Goal: Transaction & Acquisition: Purchase product/service

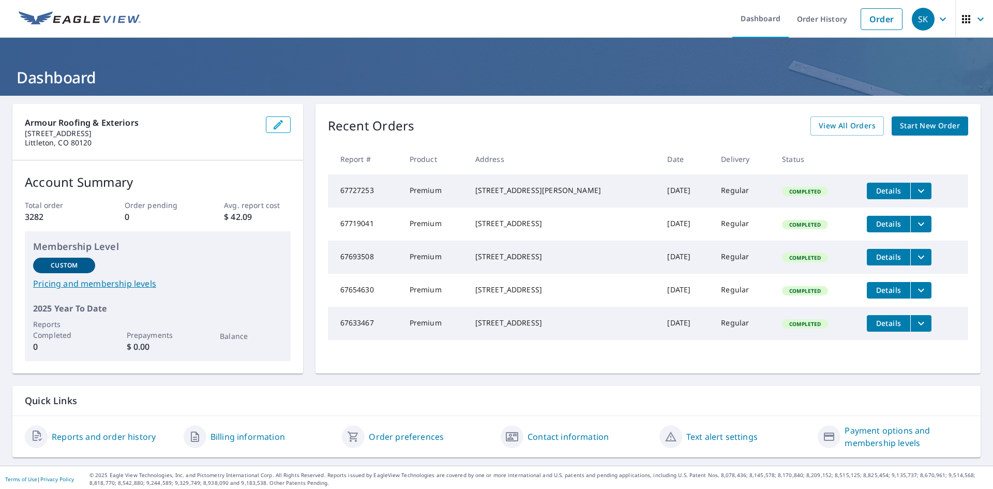
click at [936, 126] on span "Start New Order" at bounding box center [930, 125] width 60 height 13
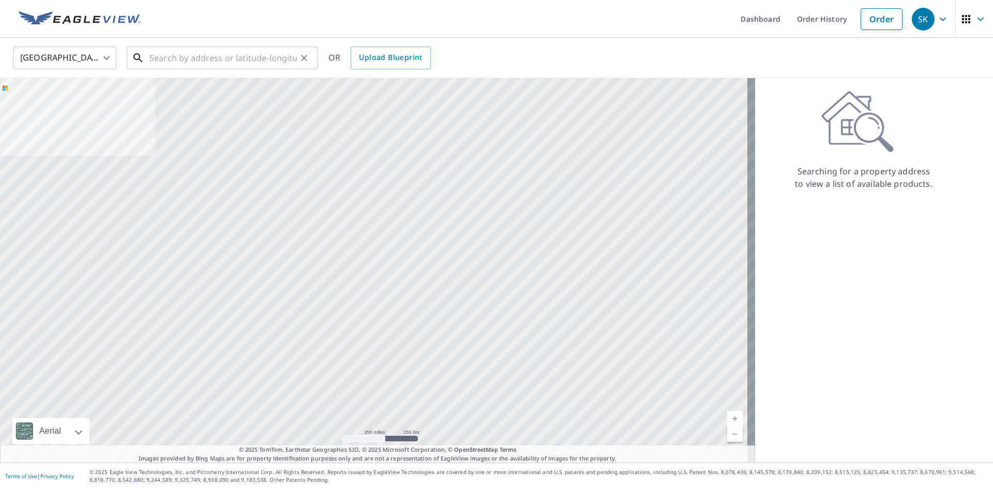
click at [228, 59] on input "text" at bounding box center [222, 57] width 147 height 29
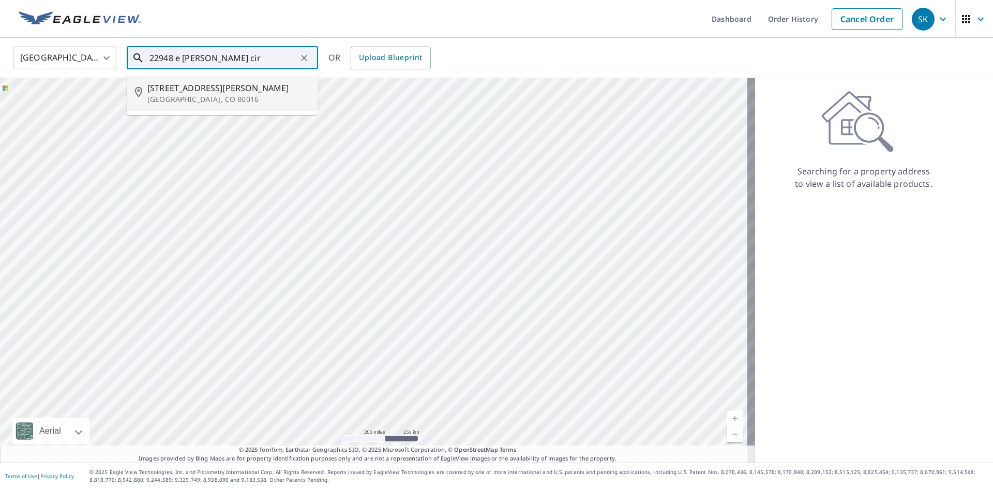
click at [218, 83] on span "[STREET_ADDRESS][PERSON_NAME]" at bounding box center [228, 88] width 162 height 12
type input "[STREET_ADDRESS][PERSON_NAME]"
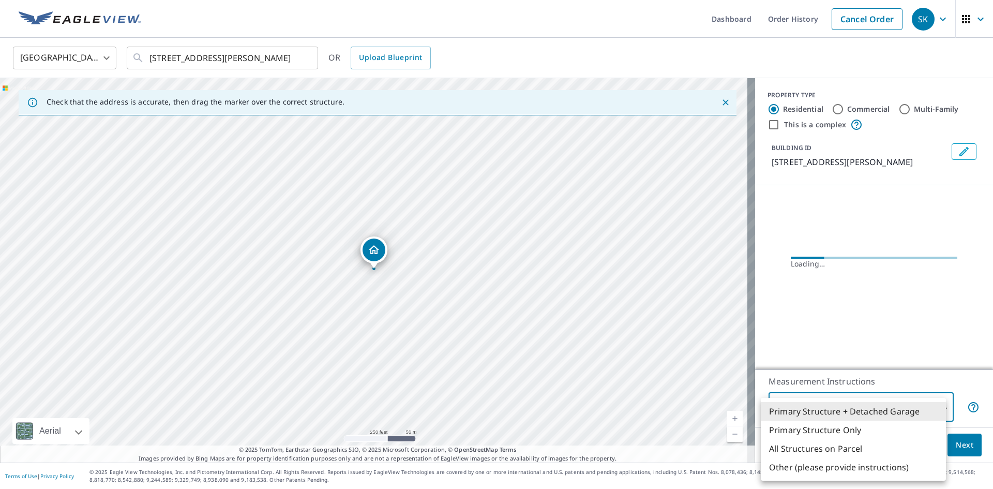
click at [902, 405] on body "SK SK Dashboard Order History Cancel Order SK United States [GEOGRAPHIC_DATA] ​…" at bounding box center [496, 244] width 993 height 489
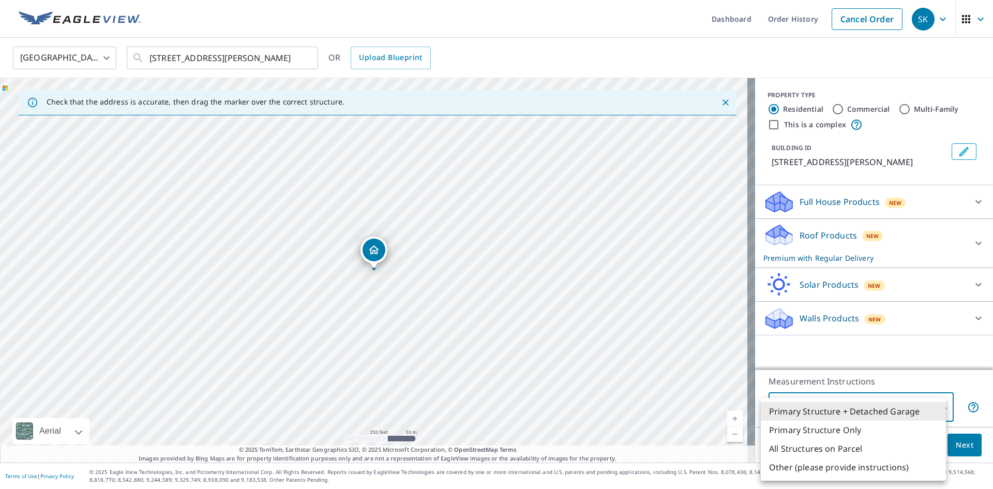
click at [816, 448] on li "All Structures on Parcel" at bounding box center [853, 448] width 185 height 19
type input "3"
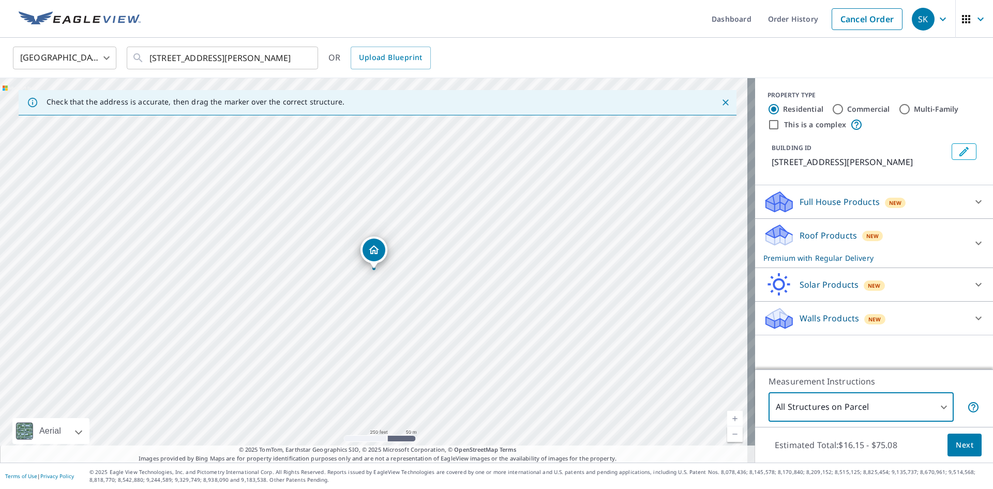
click at [961, 444] on span "Next" at bounding box center [965, 444] width 18 height 13
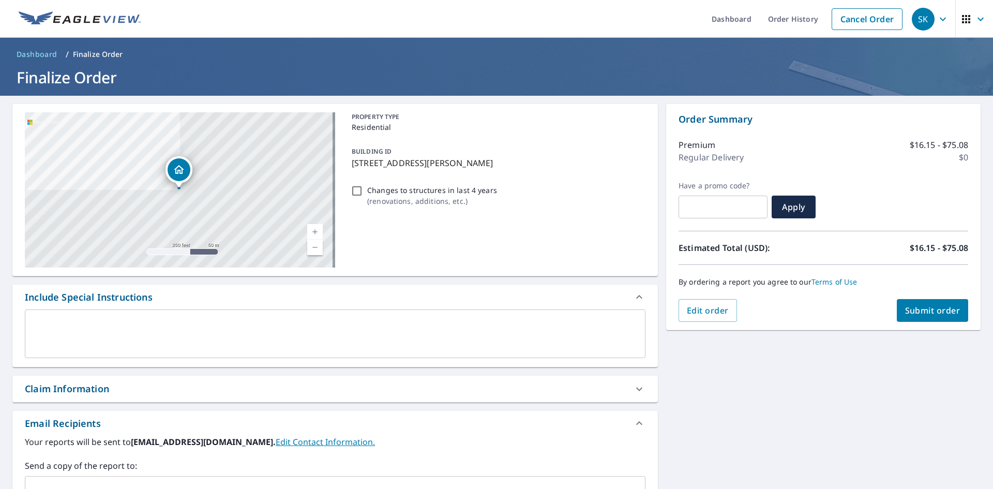
click at [82, 390] on div "Claim Information" at bounding box center [67, 389] width 84 height 14
checkbox input "true"
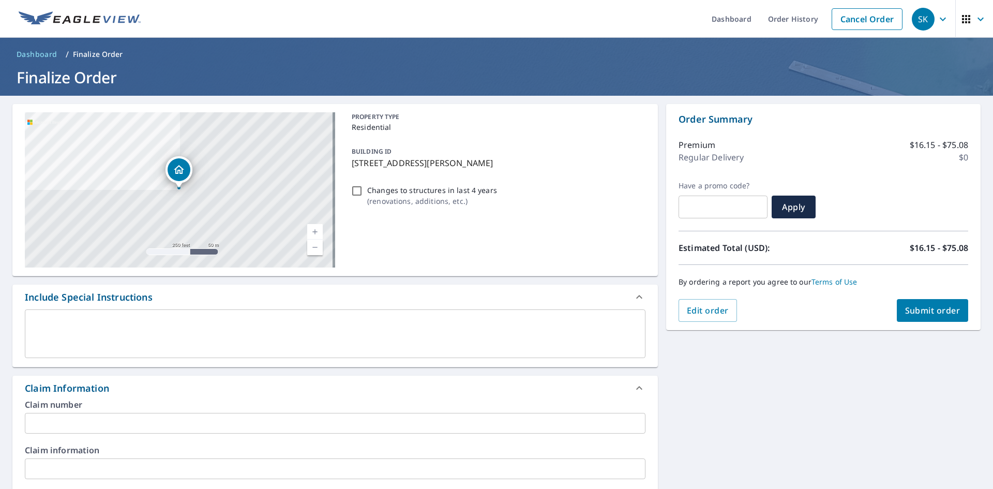
click at [95, 425] on input "text" at bounding box center [335, 423] width 620 height 21
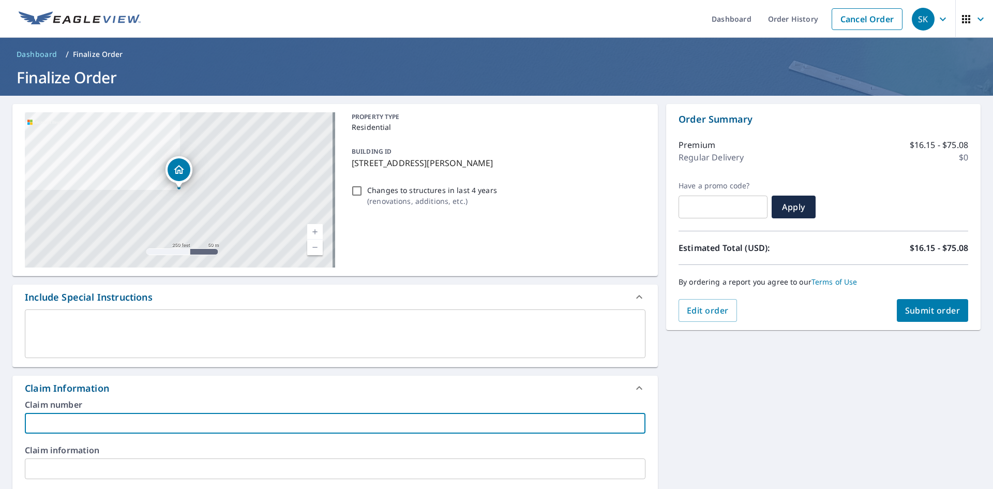
type input "N"
checkbox input "true"
type input "Ne"
checkbox input "true"
type input "Nei"
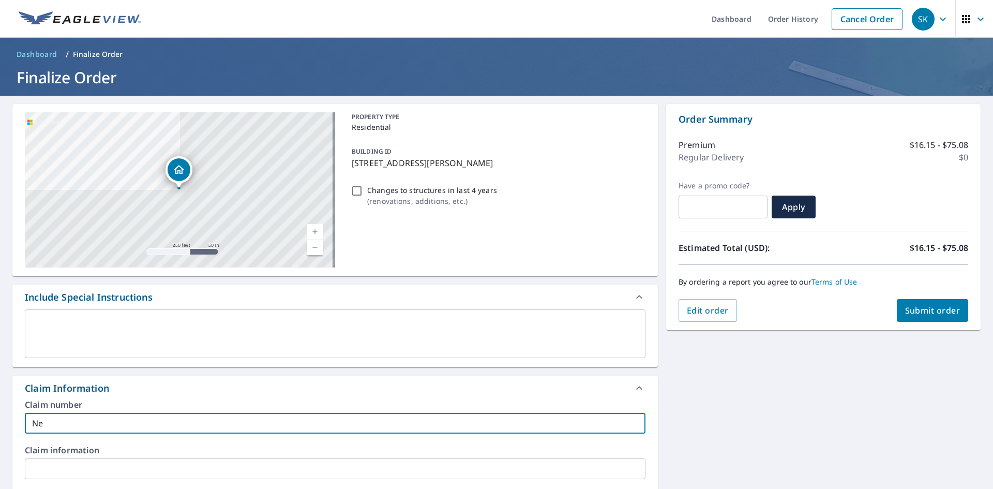
checkbox input "true"
type input "Neid"
checkbox input "true"
type input "[PERSON_NAME]"
checkbox input "true"
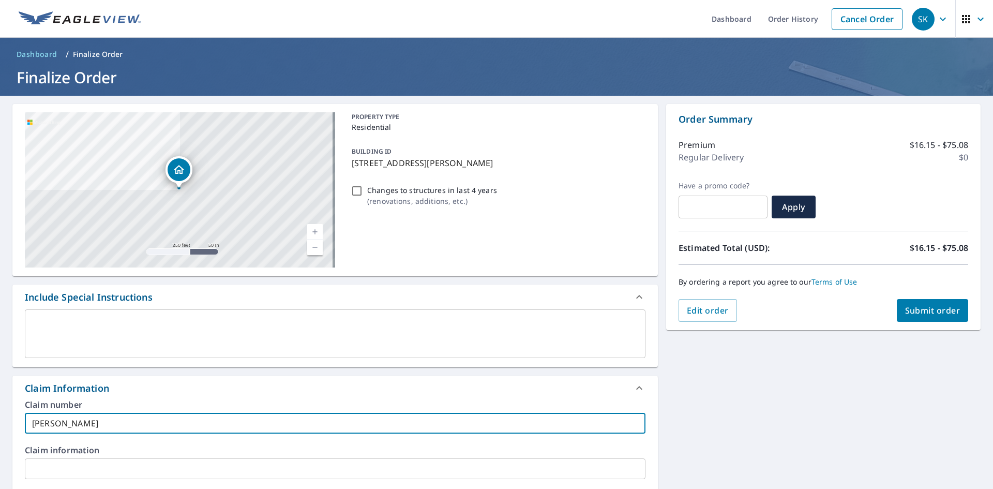
type input "Neidli"
checkbox input "true"
type input "[PERSON_NAME]"
checkbox input "true"
type input "Neidling"
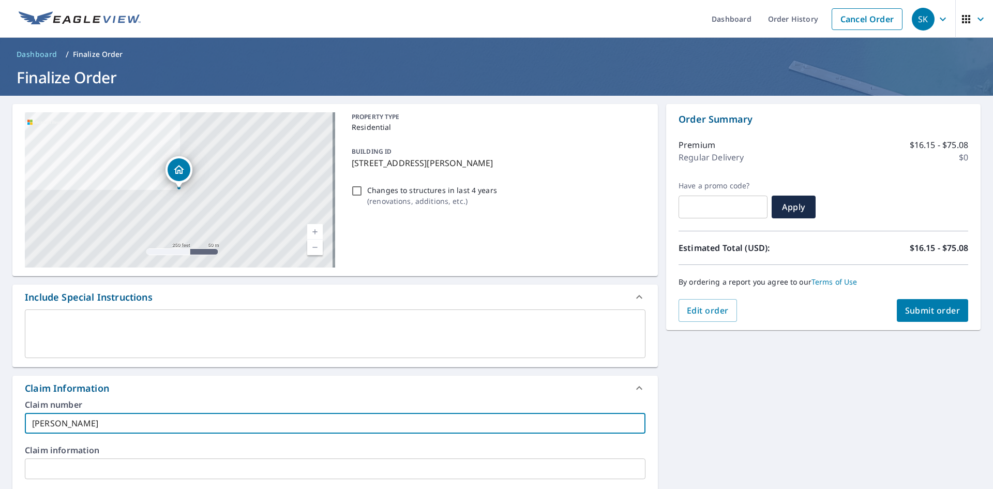
checkbox input "true"
type input "Neidlinge"
checkbox input "true"
type input "[PERSON_NAME]"
checkbox input "true"
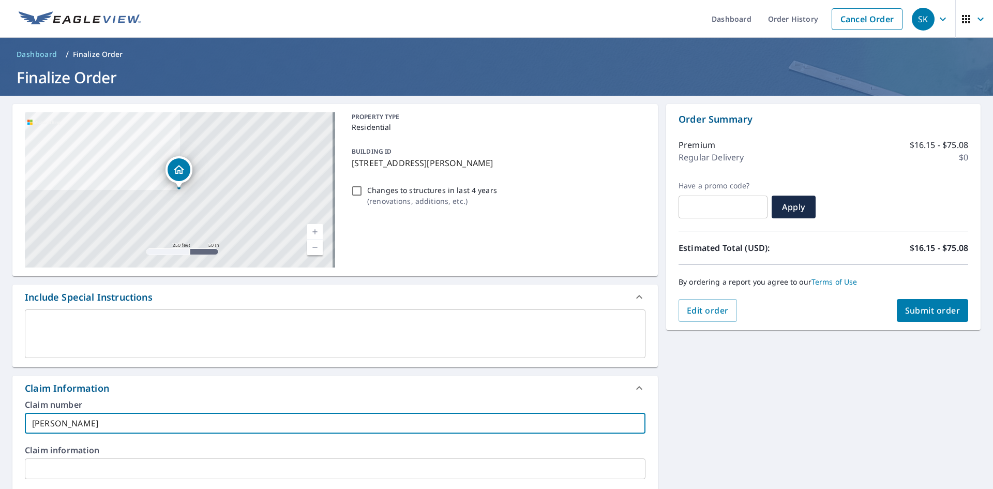
type input "[PERSON_NAME]"
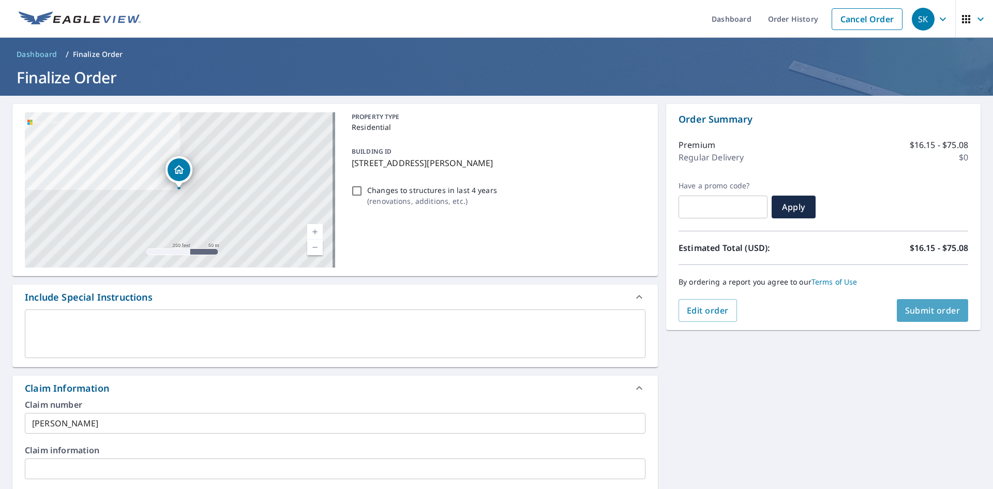
click at [924, 306] on span "Submit order" at bounding box center [932, 310] width 55 height 11
checkbox input "true"
